Goal: Information Seeking & Learning: Find specific page/section

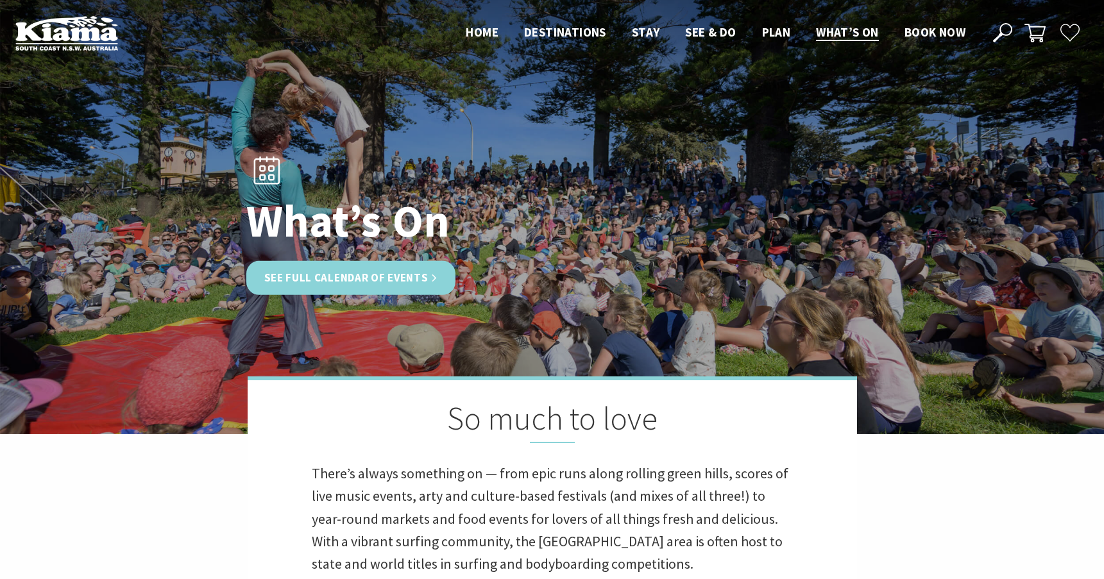
click at [319, 274] on link "See Full Calendar of Events" at bounding box center [351, 278] width 210 height 34
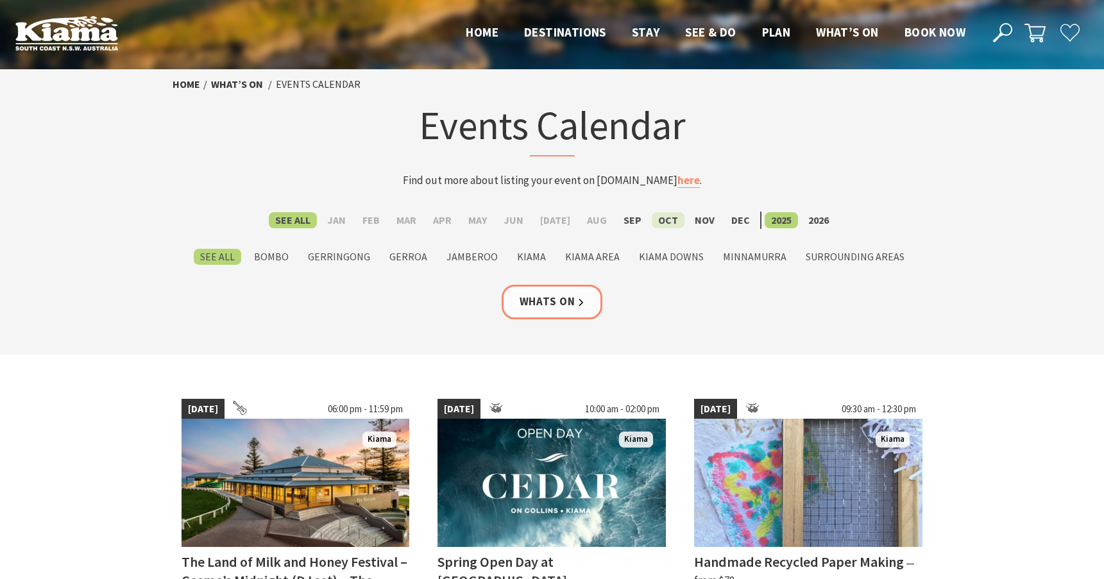
click at [652, 216] on label "Oct" at bounding box center [668, 220] width 33 height 16
click at [0, 0] on input "Oct" at bounding box center [0, 0] width 0 height 0
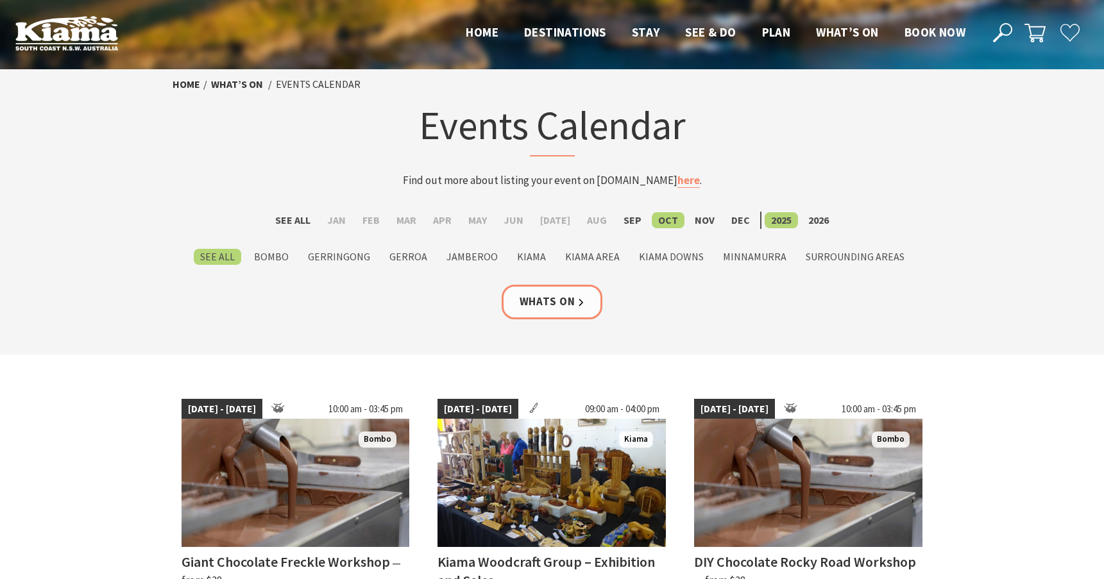
click at [232, 255] on label "See All" at bounding box center [217, 257] width 47 height 16
click at [0, 0] on input "See All" at bounding box center [0, 0] width 0 height 0
click at [830, 258] on label "Surrounding Areas" at bounding box center [855, 257] width 112 height 16
click at [0, 0] on input "Surrounding Areas" at bounding box center [0, 0] width 0 height 0
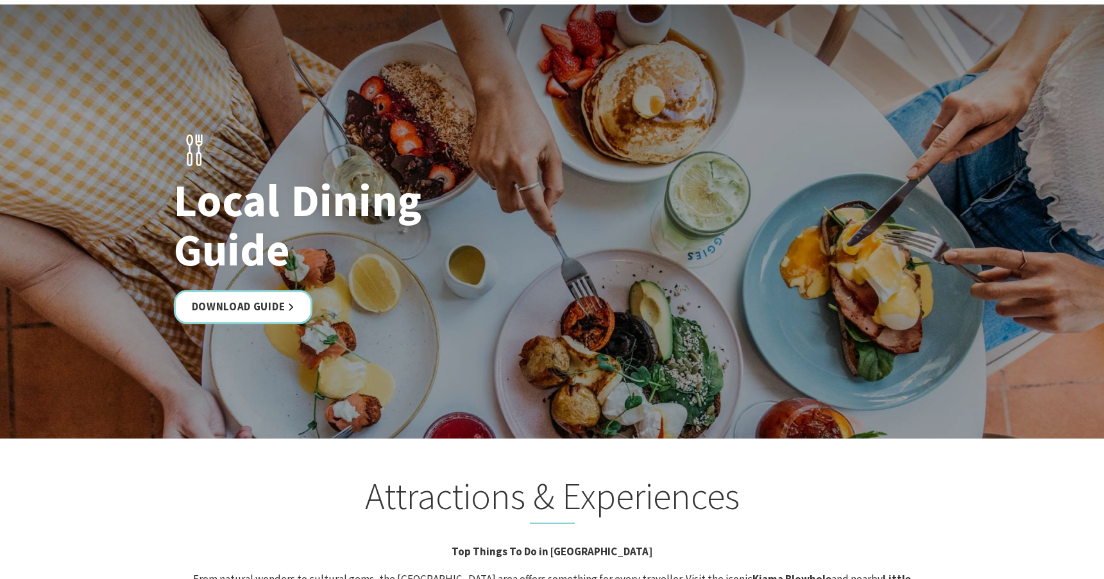
scroll to position [2310, 0]
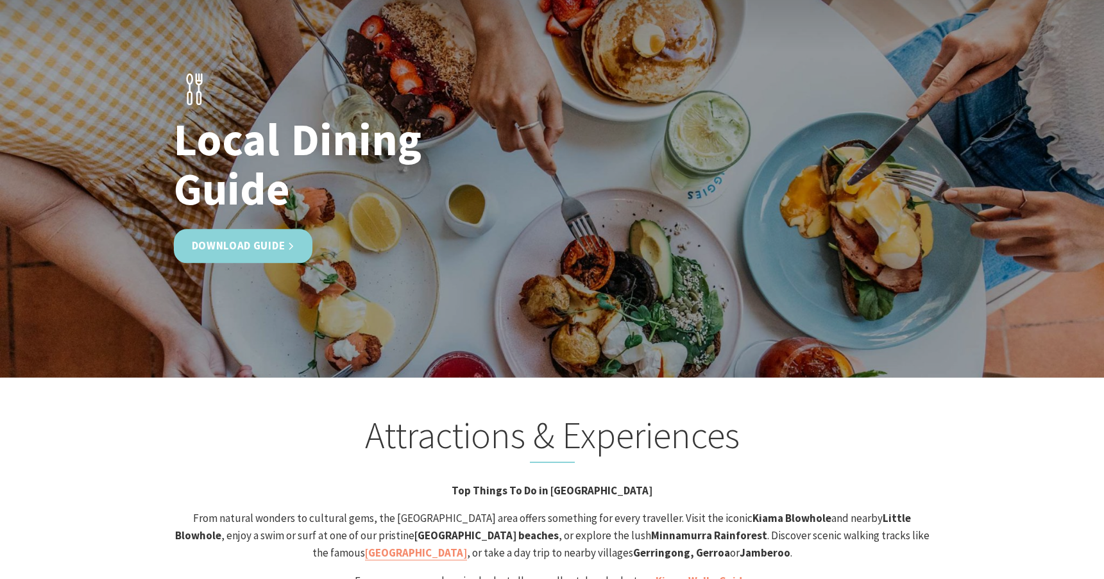
click at [260, 229] on link "Download Guide" at bounding box center [243, 246] width 139 height 34
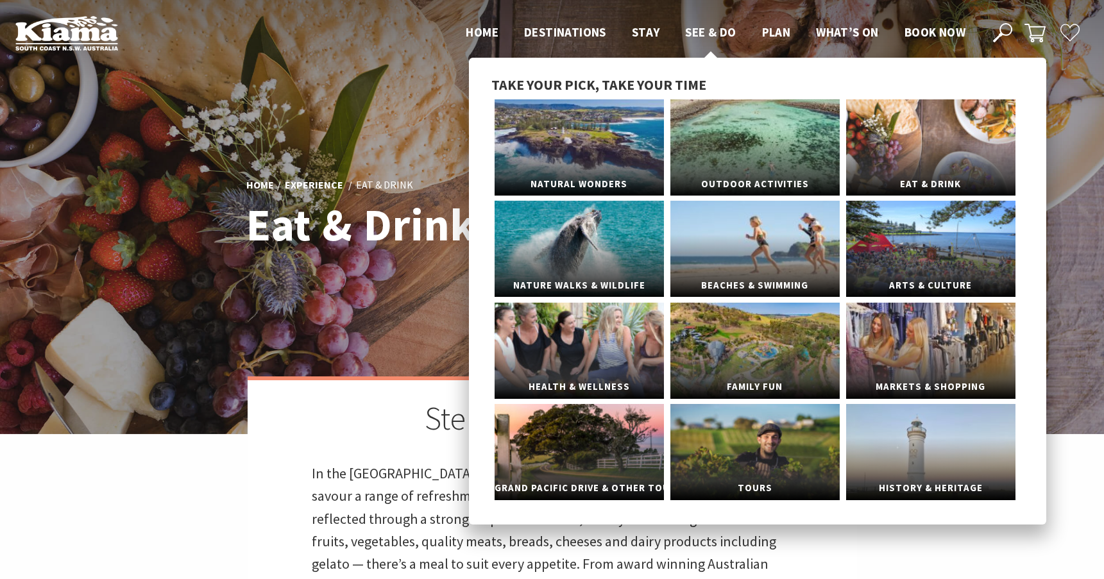
click at [718, 33] on span "See & Do" at bounding box center [710, 31] width 51 height 15
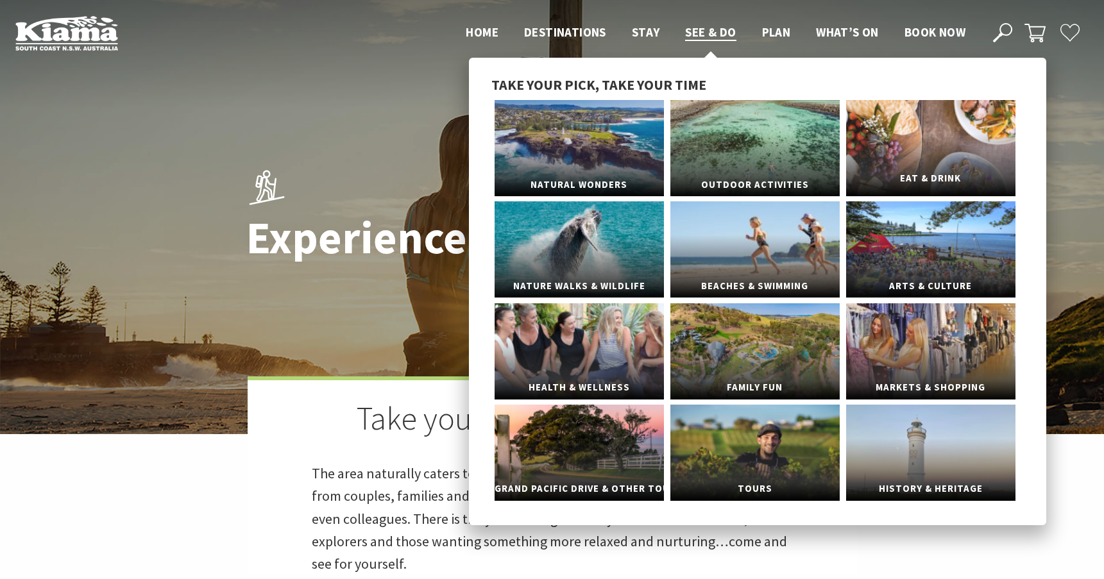
click at [923, 161] on link "Eat & Drink" at bounding box center [930, 148] width 169 height 96
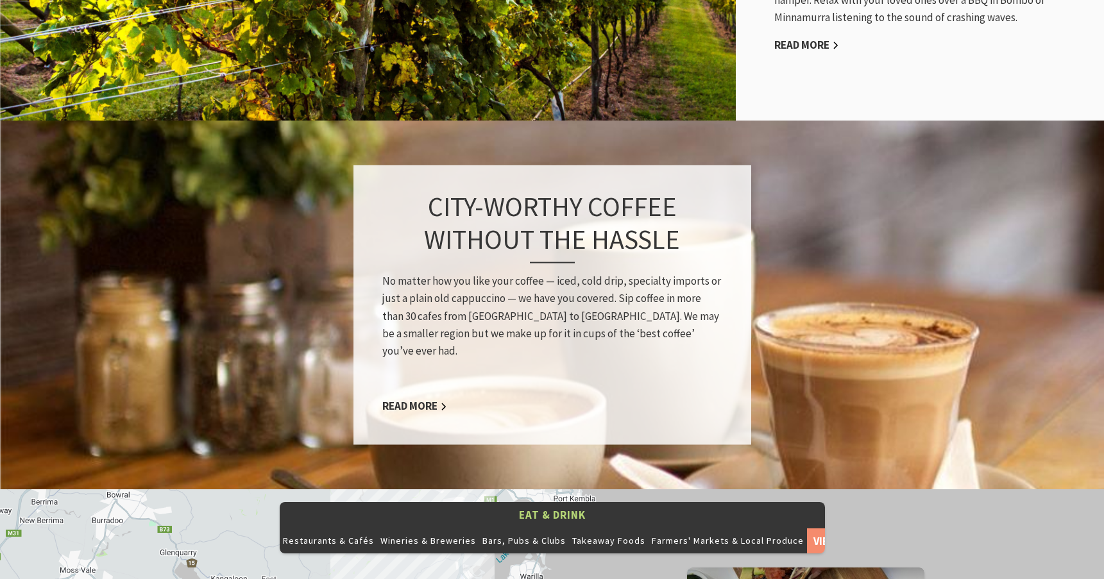
scroll to position [1004, 0]
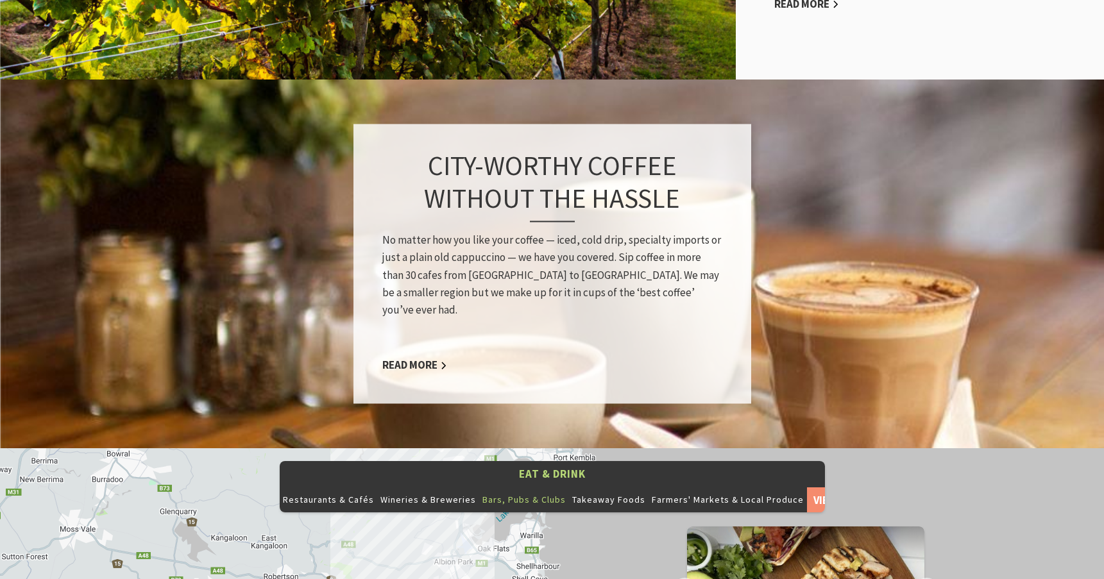
click at [518, 487] on button "Bars, Pubs & Clubs" at bounding box center [524, 500] width 90 height 26
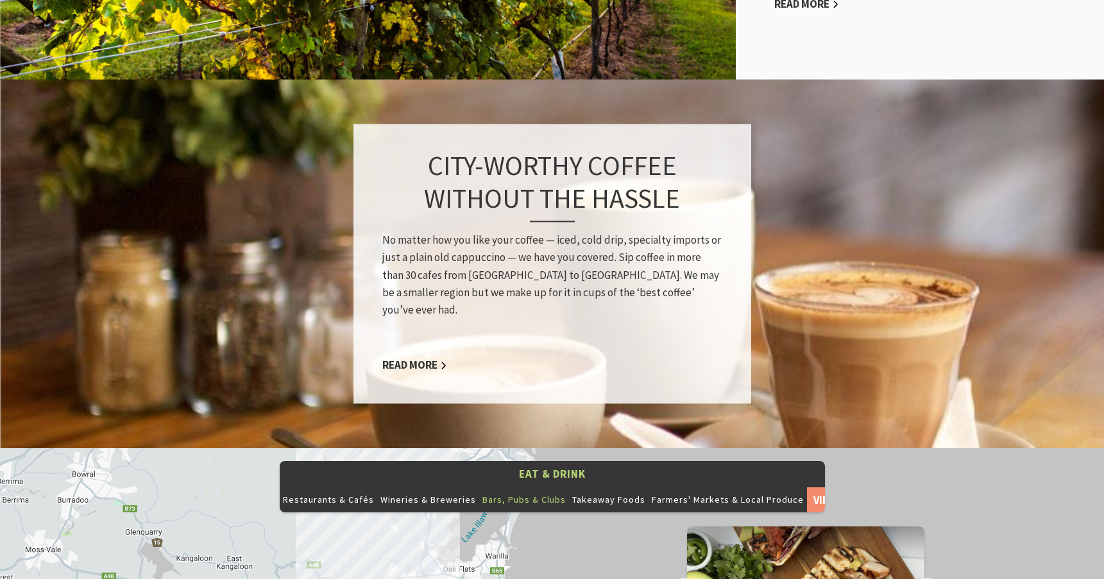
click at [518, 487] on button "Bars, Pubs & Clubs" at bounding box center [524, 500] width 90 height 26
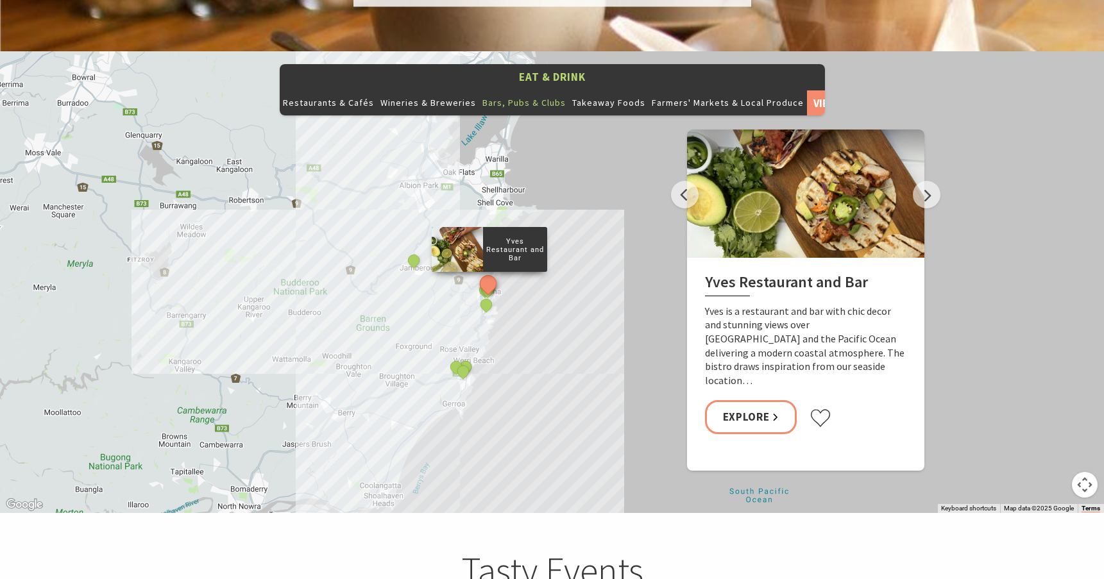
scroll to position [1338, 0]
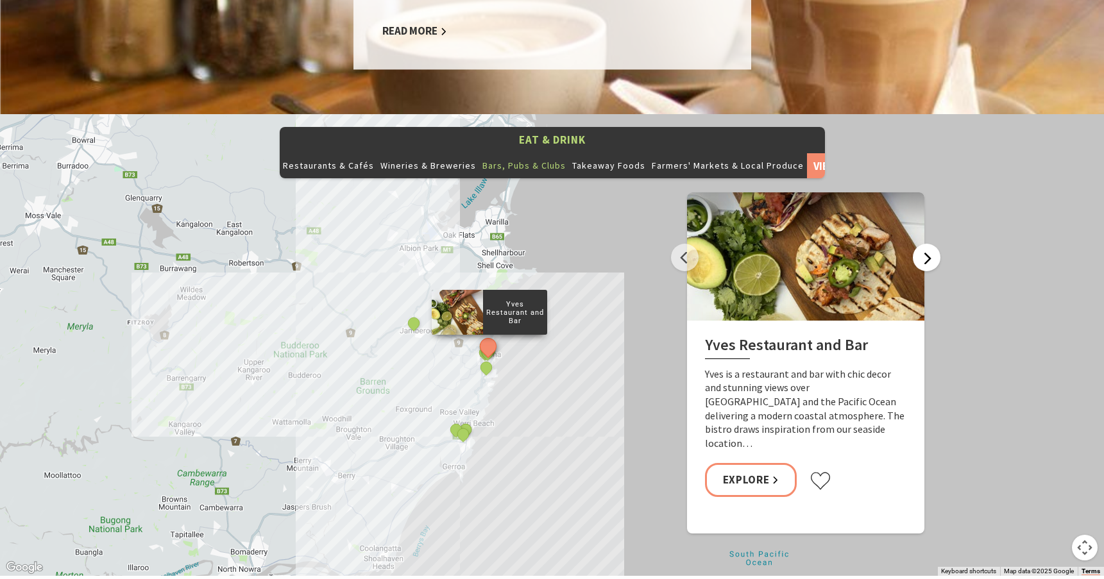
click at [923, 244] on button "Next" at bounding box center [927, 258] width 28 height 28
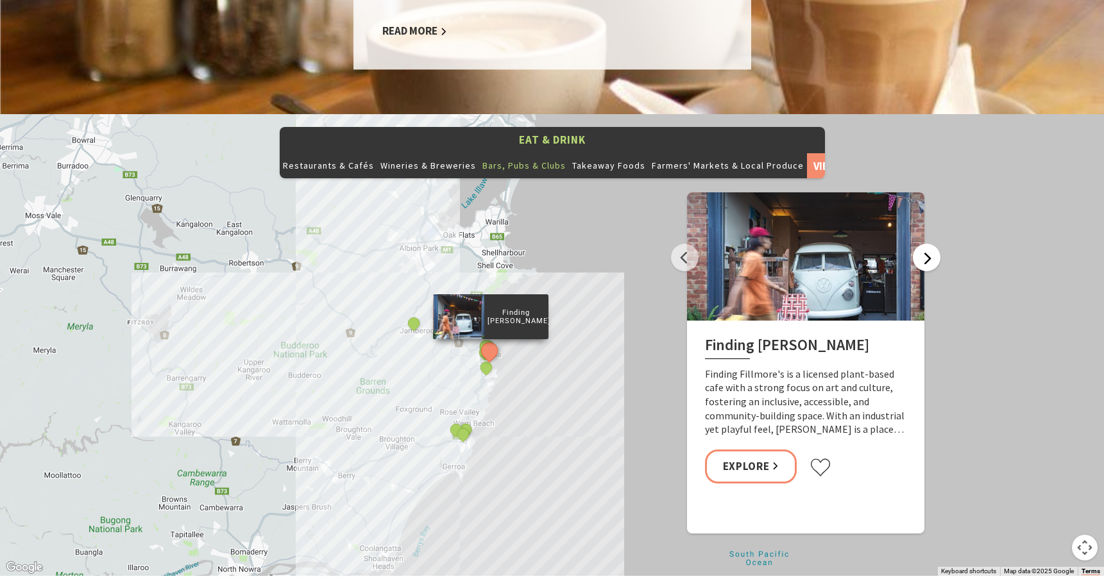
click at [923, 244] on button "Next" at bounding box center [927, 258] width 28 height 28
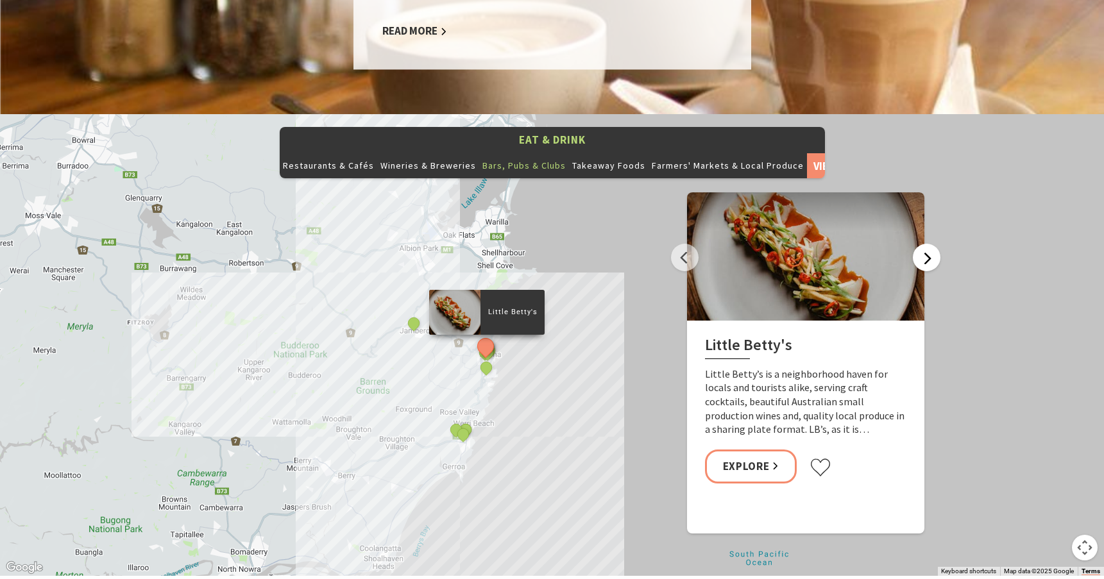
click at [923, 244] on button "Next" at bounding box center [927, 258] width 28 height 28
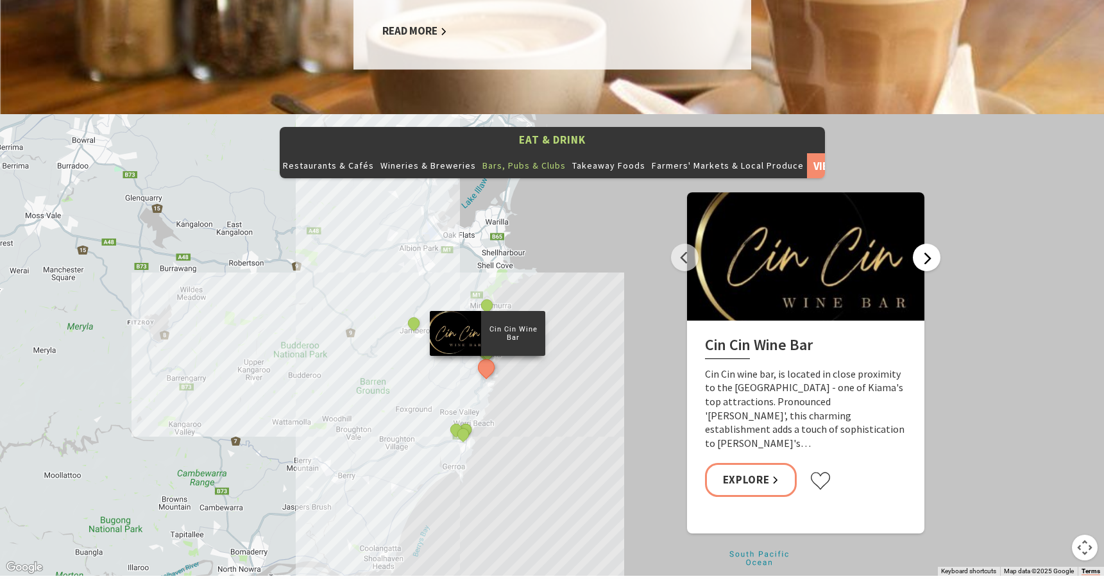
click at [923, 244] on button "Next" at bounding box center [927, 258] width 28 height 28
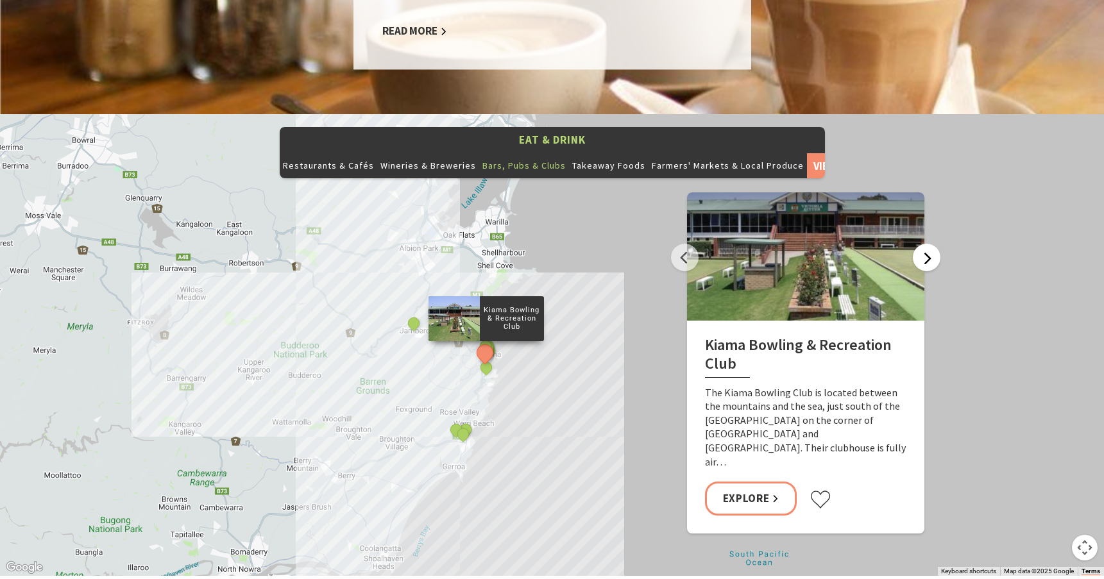
click at [925, 244] on button "Next" at bounding box center [927, 258] width 28 height 28
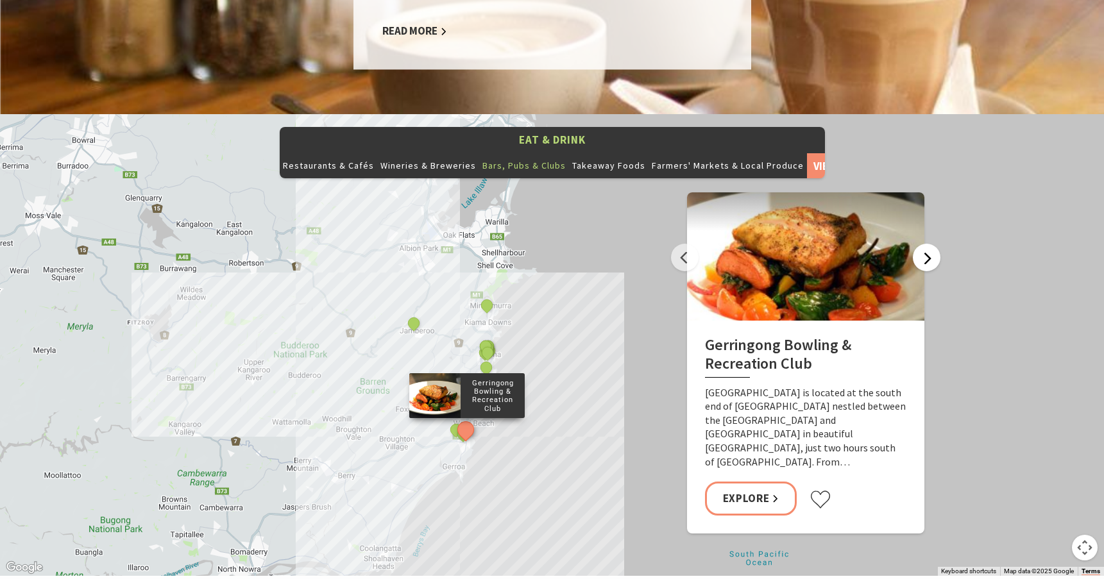
click at [925, 244] on button "Next" at bounding box center [927, 258] width 28 height 28
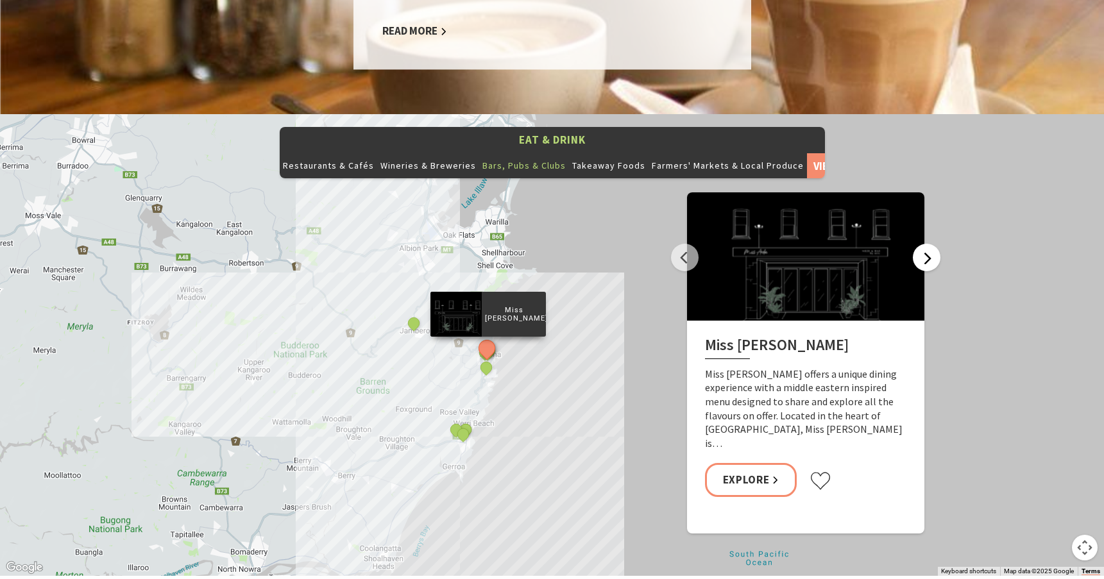
click at [925, 244] on button "Next" at bounding box center [927, 258] width 28 height 28
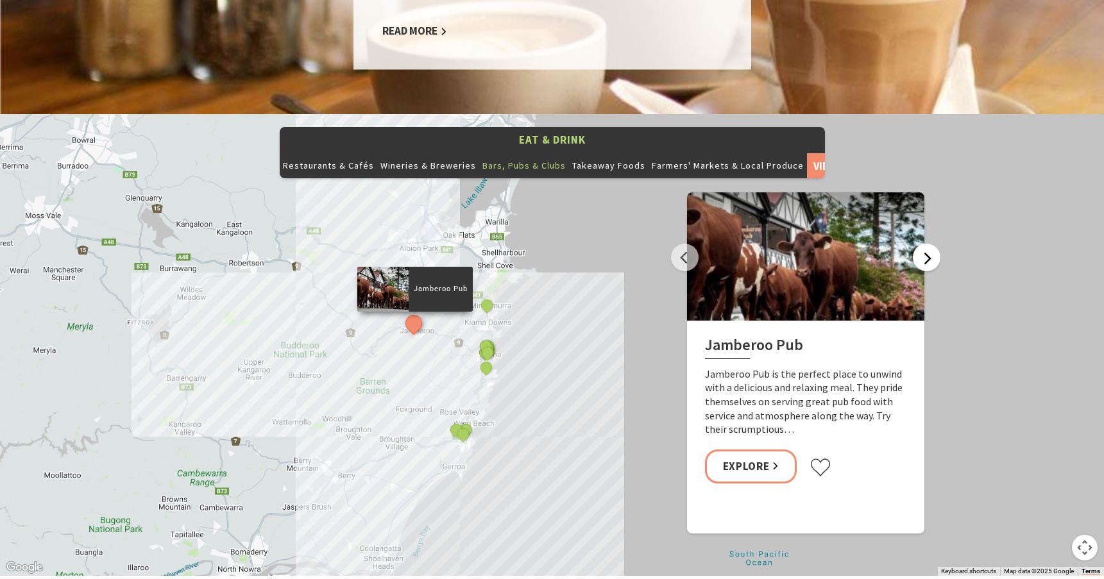
click at [925, 244] on button "Next" at bounding box center [927, 258] width 28 height 28
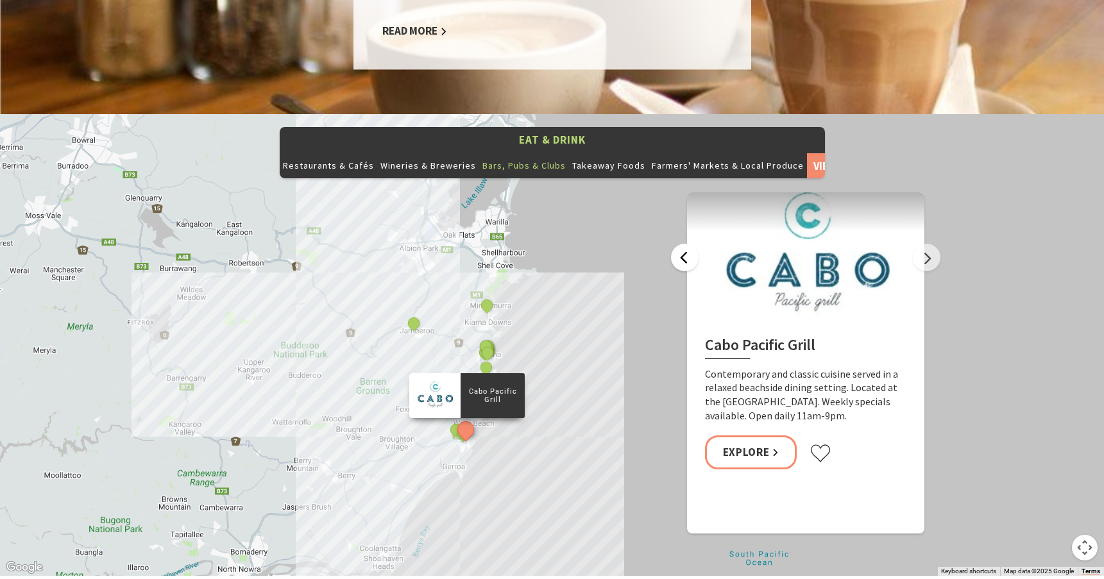
click at [680, 244] on button "Previous" at bounding box center [685, 258] width 28 height 28
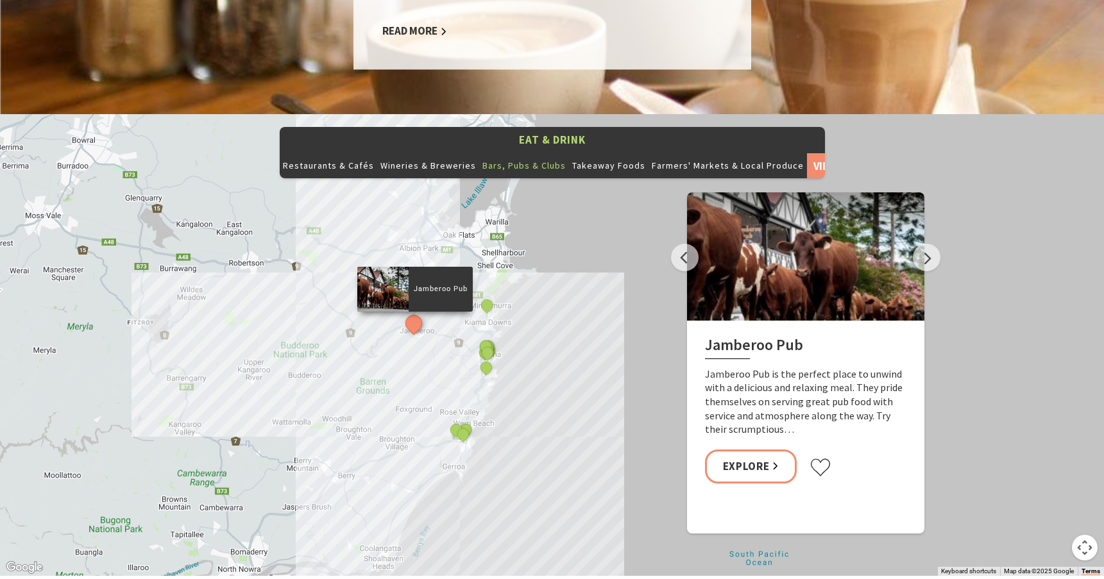
scroll to position [1341, 0]
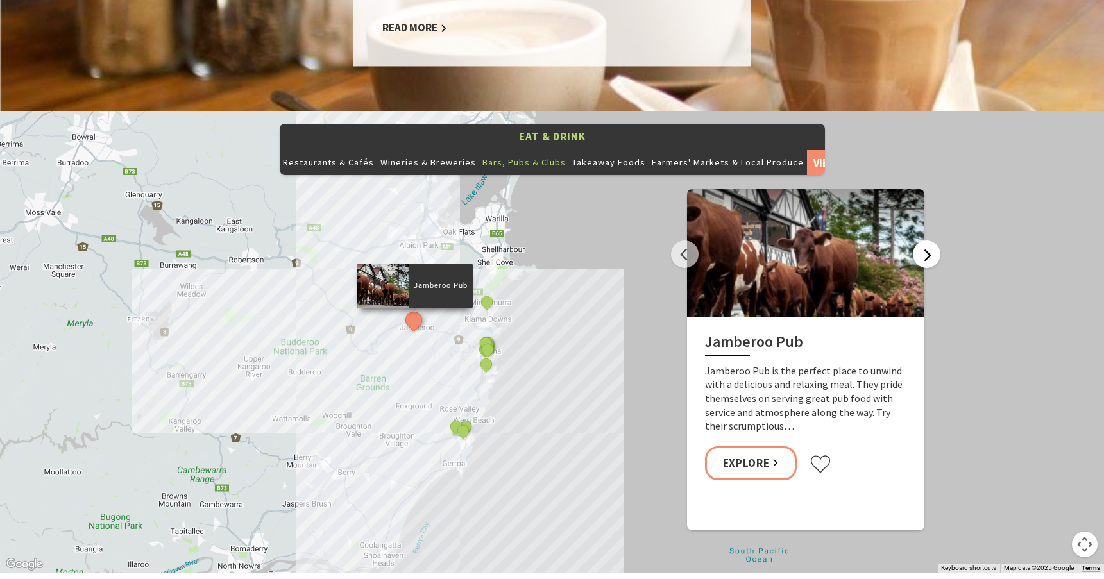
click at [925, 240] on button "Next" at bounding box center [927, 254] width 28 height 28
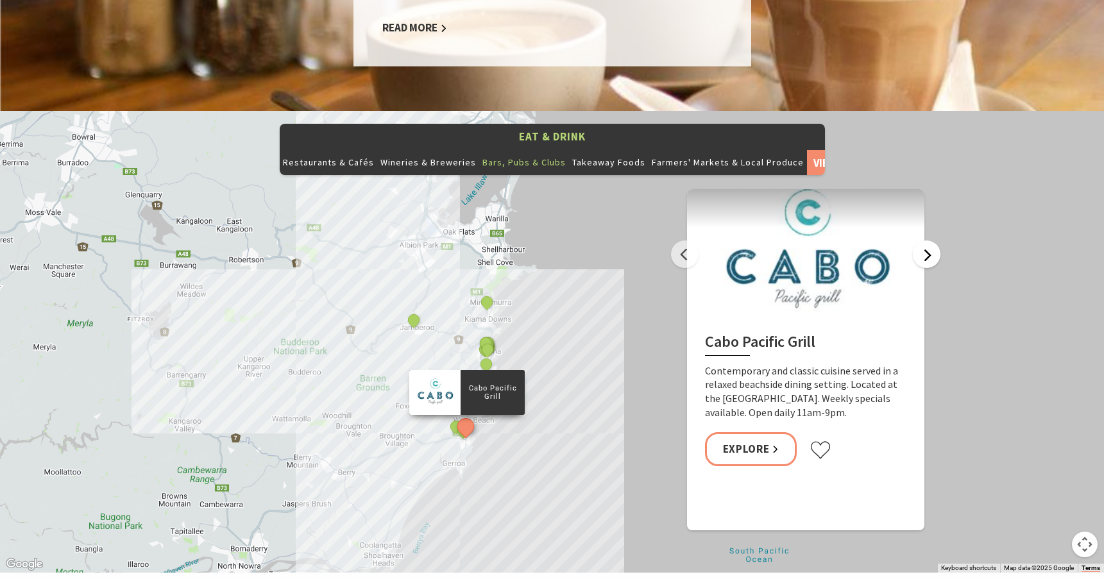
click at [927, 240] on button "Next" at bounding box center [927, 254] width 28 height 28
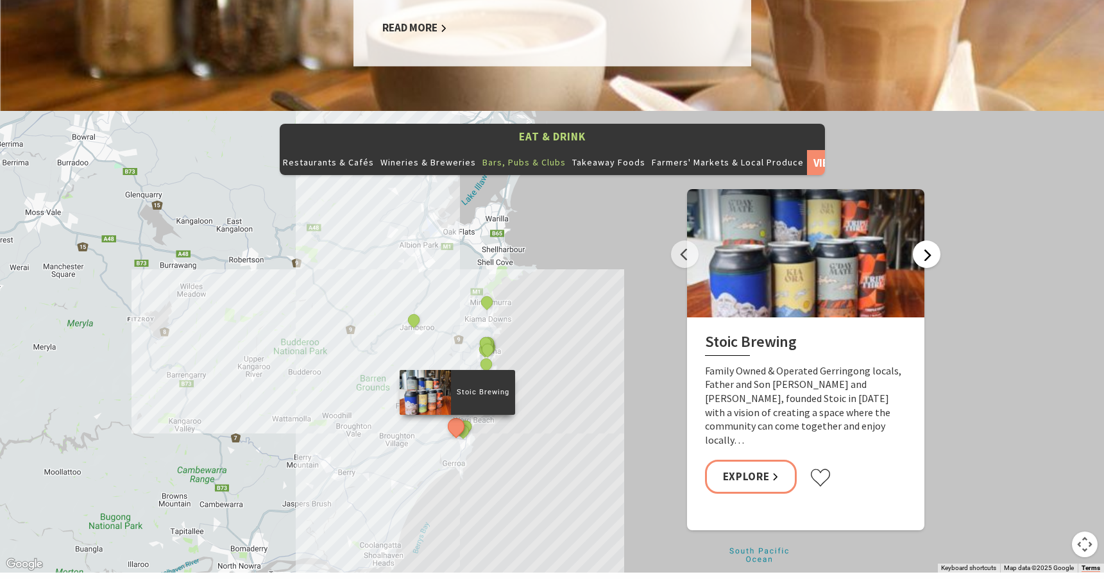
click at [927, 240] on button "Next" at bounding box center [927, 254] width 28 height 28
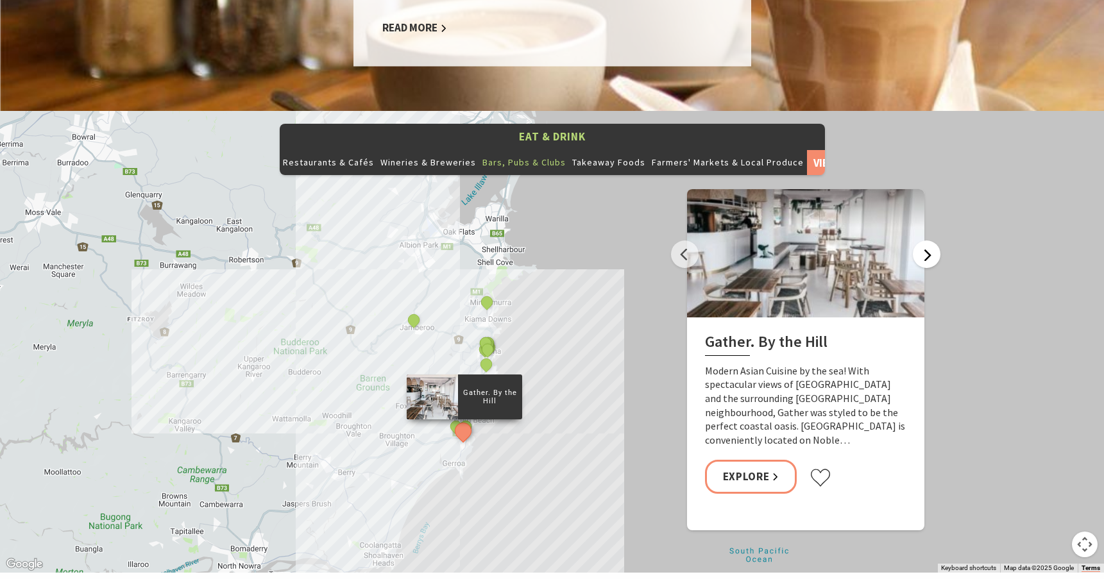
click at [925, 240] on button "Next" at bounding box center [927, 254] width 28 height 28
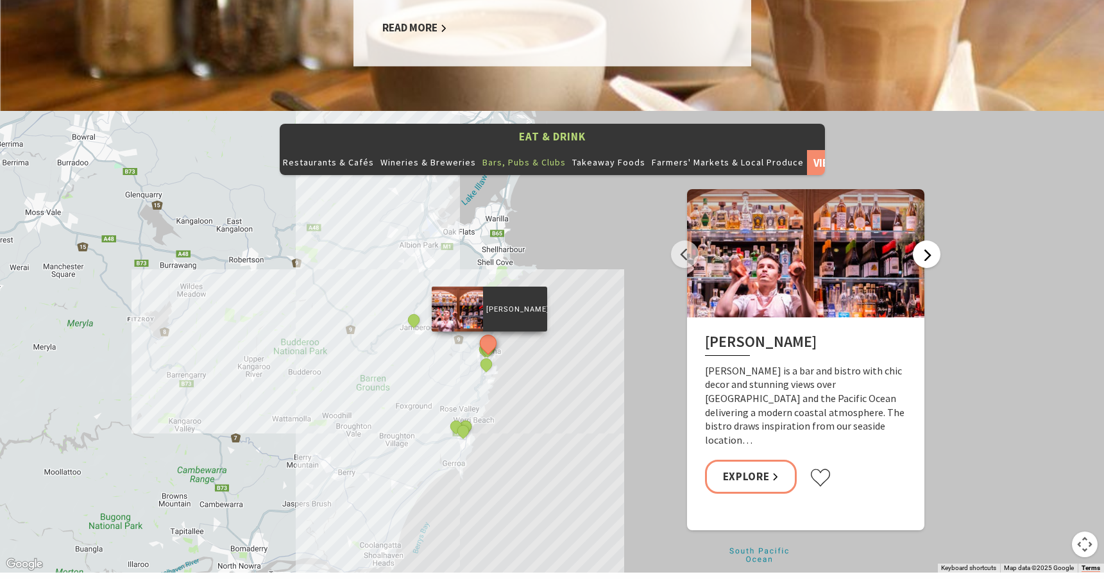
click at [925, 240] on button "Next" at bounding box center [927, 254] width 28 height 28
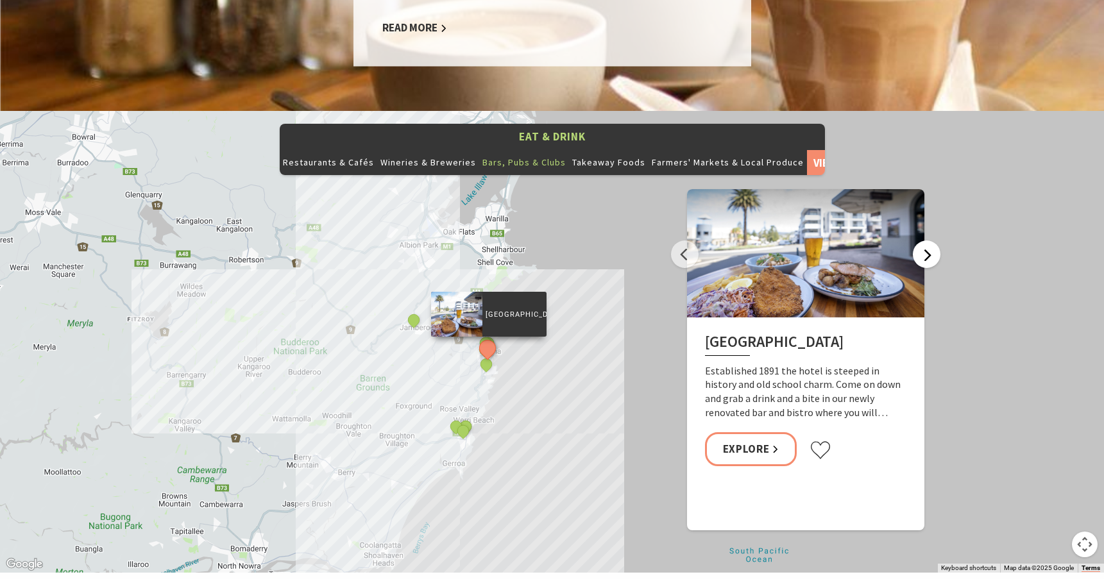
click at [925, 240] on button "Next" at bounding box center [927, 254] width 28 height 28
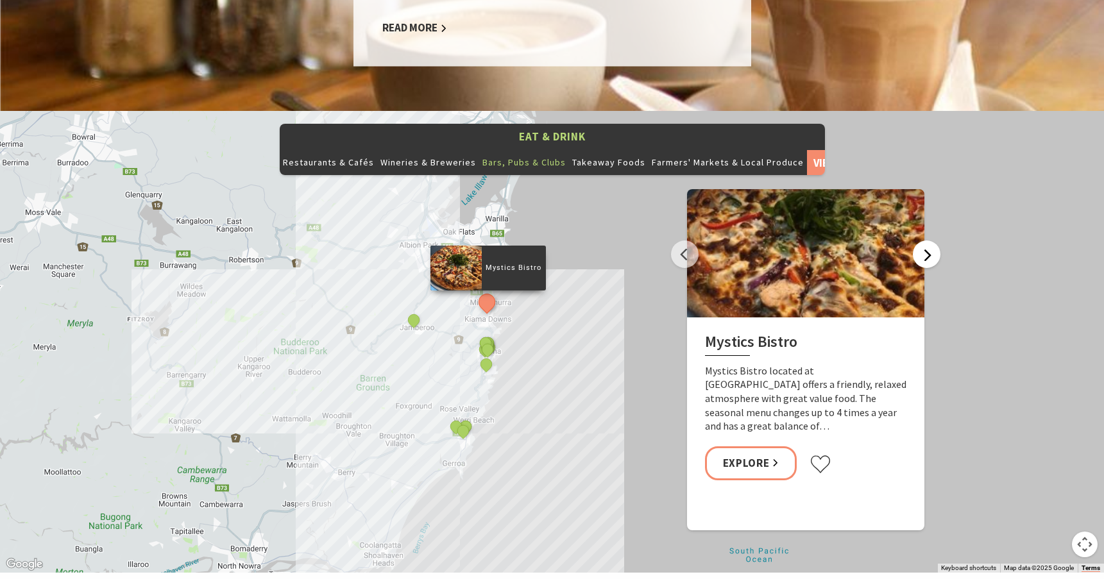
click at [925, 240] on button "Next" at bounding box center [927, 254] width 28 height 28
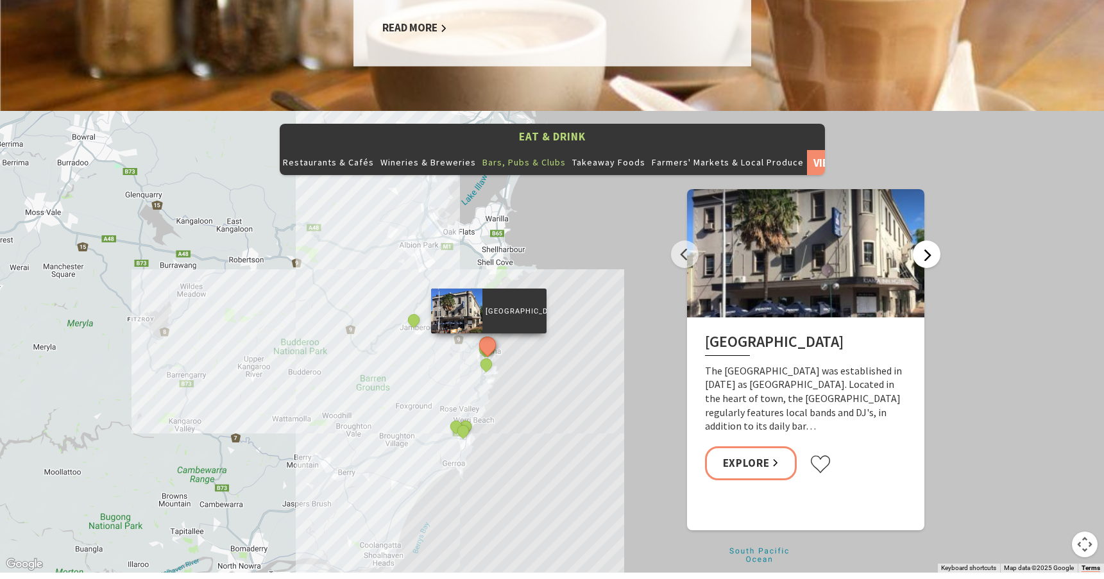
click at [925, 240] on button "Next" at bounding box center [927, 254] width 28 height 28
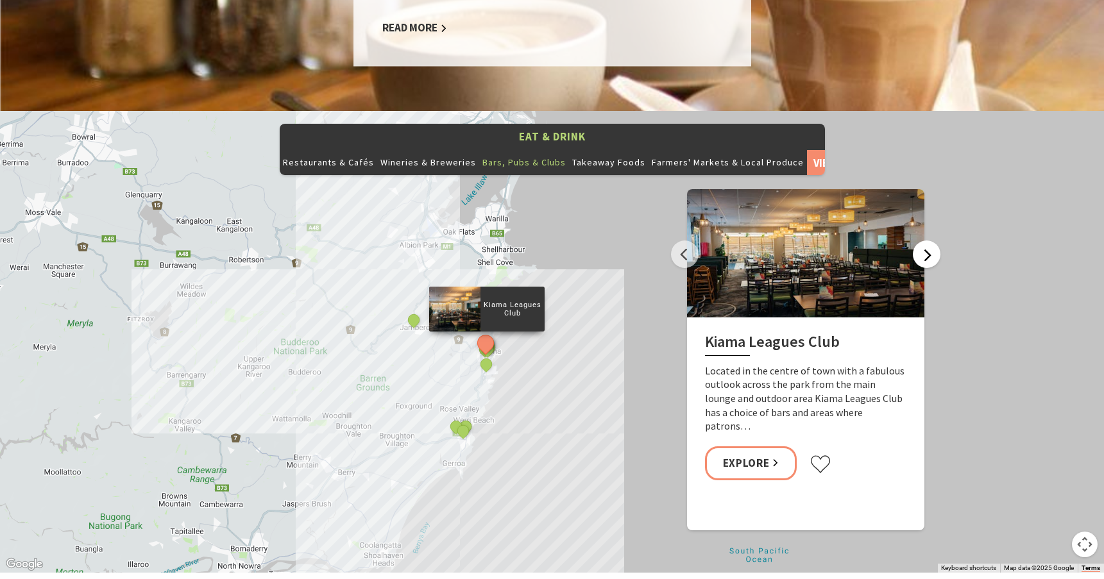
click at [925, 240] on button "Next" at bounding box center [927, 254] width 28 height 28
